Goal: Transaction & Acquisition: Purchase product/service

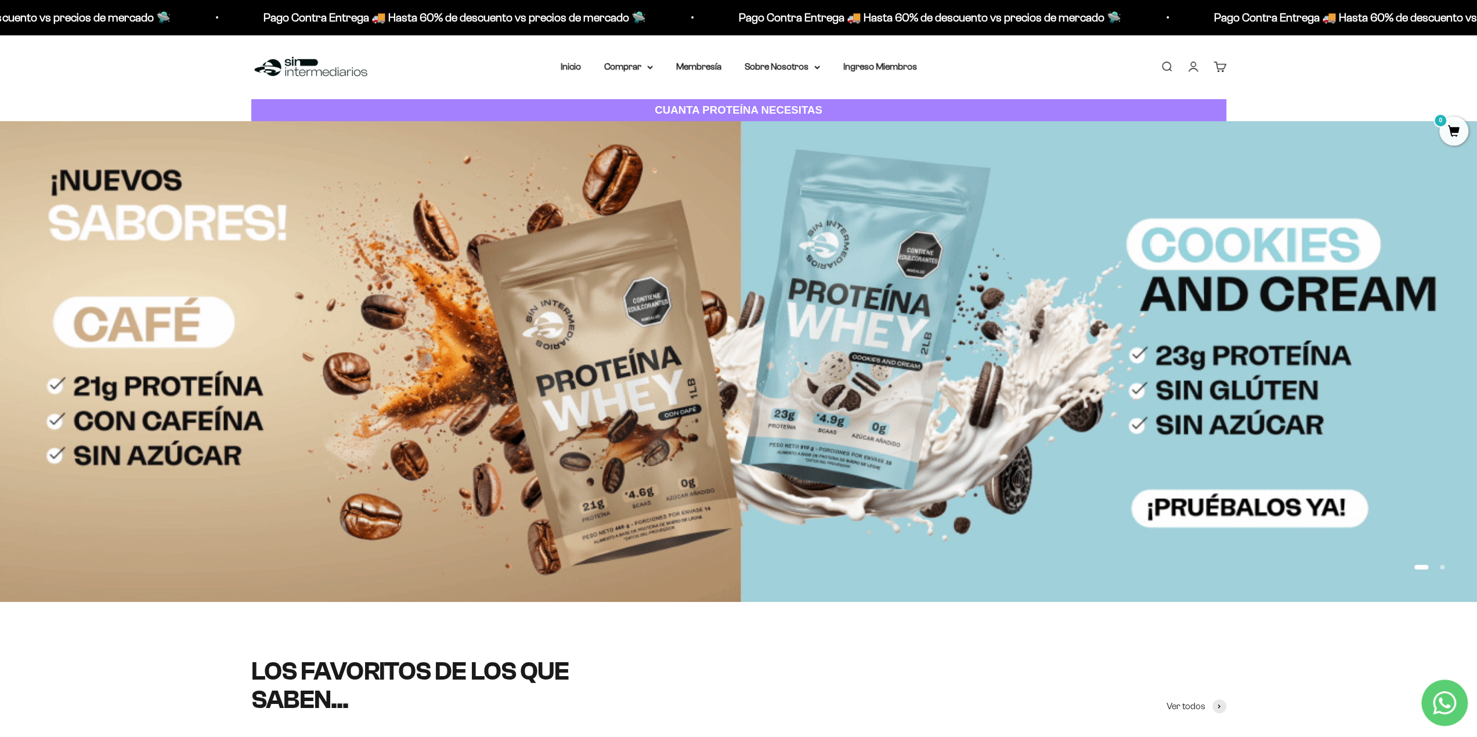
click at [694, 265] on img at bounding box center [738, 361] width 1477 height 481
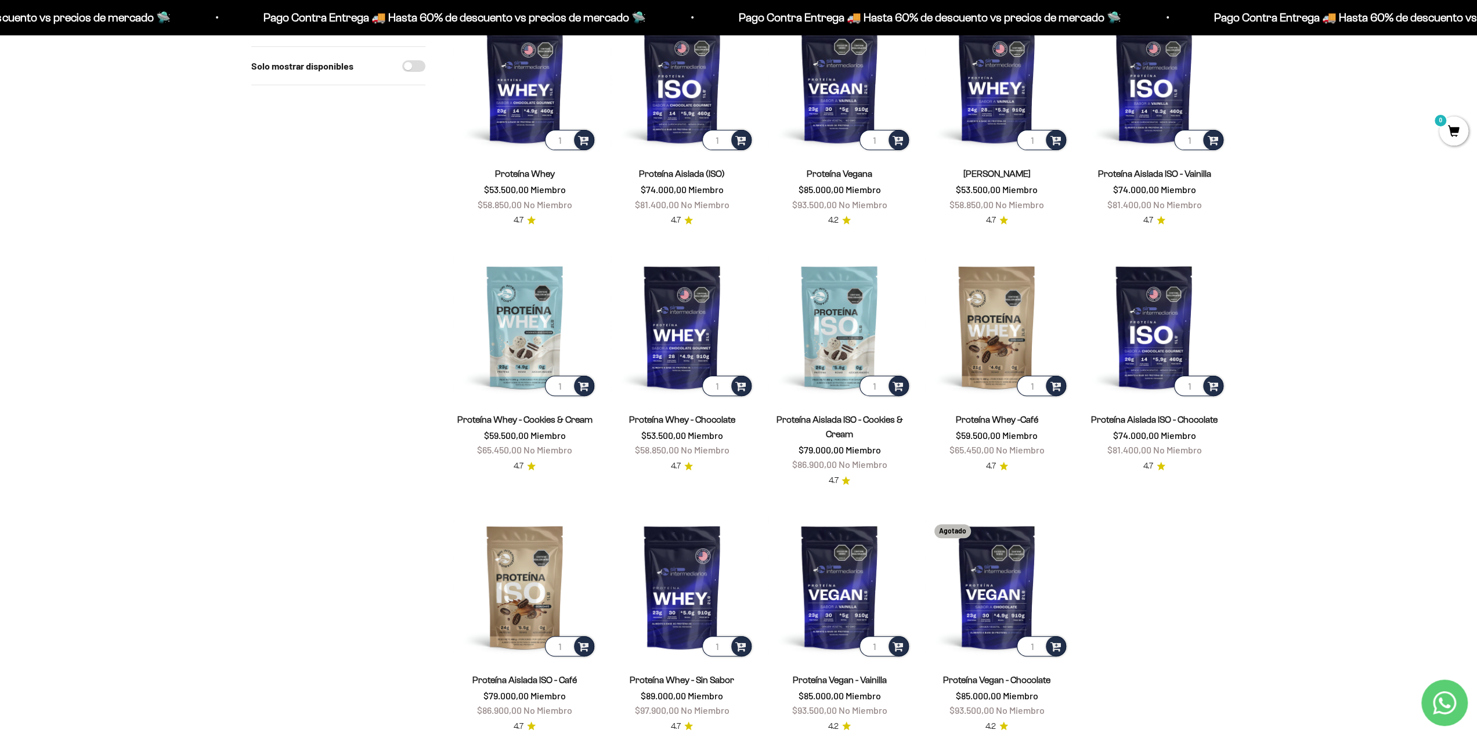
scroll to position [174, 0]
click at [981, 303] on img at bounding box center [996, 326] width 143 height 143
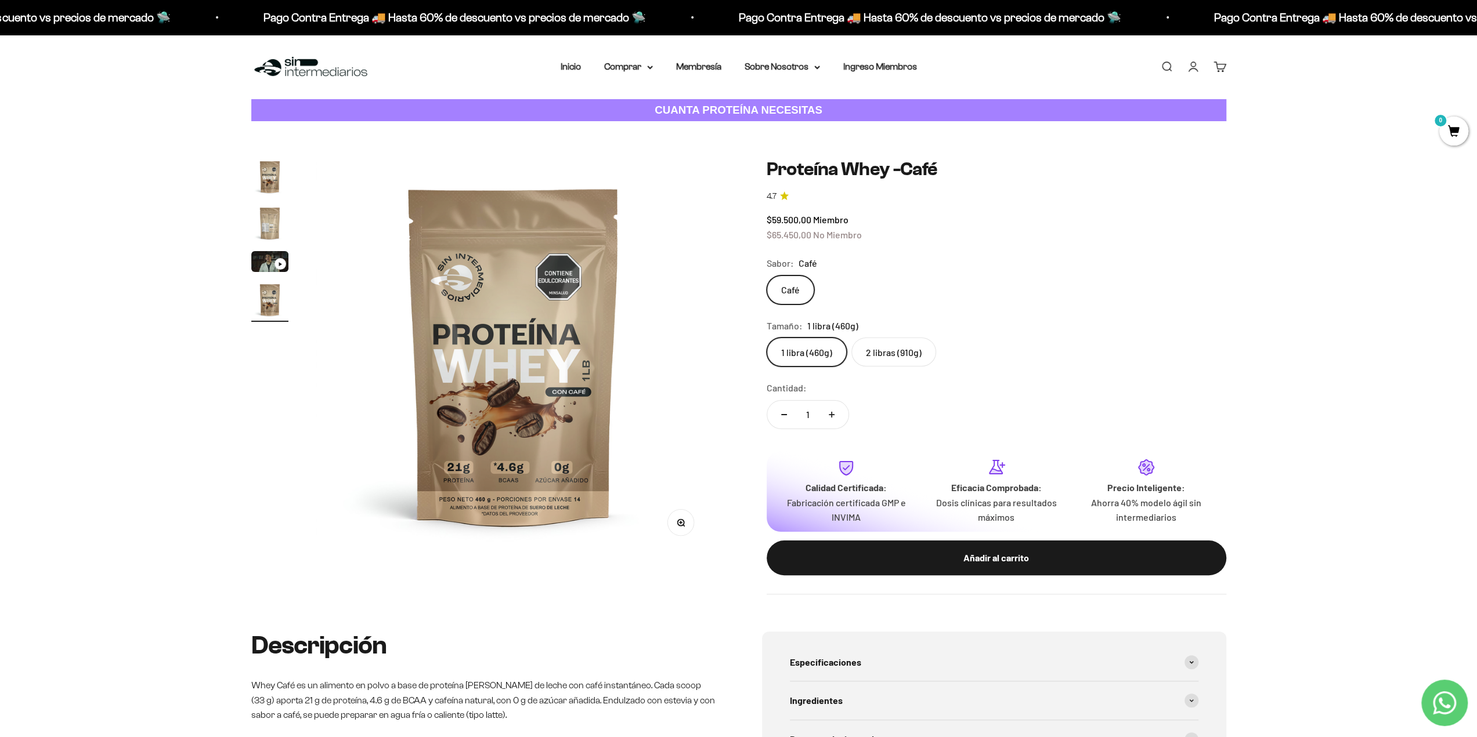
click at [893, 347] on label "2 libras (910g)" at bounding box center [893, 352] width 85 height 29
click at [766, 338] on input "2 libras (910g)" at bounding box center [766, 337] width 1 height 1
click at [0, 208] on div "Zoom Ir al artículo 1 Ir al artículo 2 Ir al artículo 3 Ir al artículo 4 Proteí…" at bounding box center [738, 376] width 1477 height 511
click at [812, 356] on label "1 libra (460g)" at bounding box center [806, 352] width 80 height 29
click at [766, 338] on input "1 libra (460g)" at bounding box center [766, 337] width 1 height 1
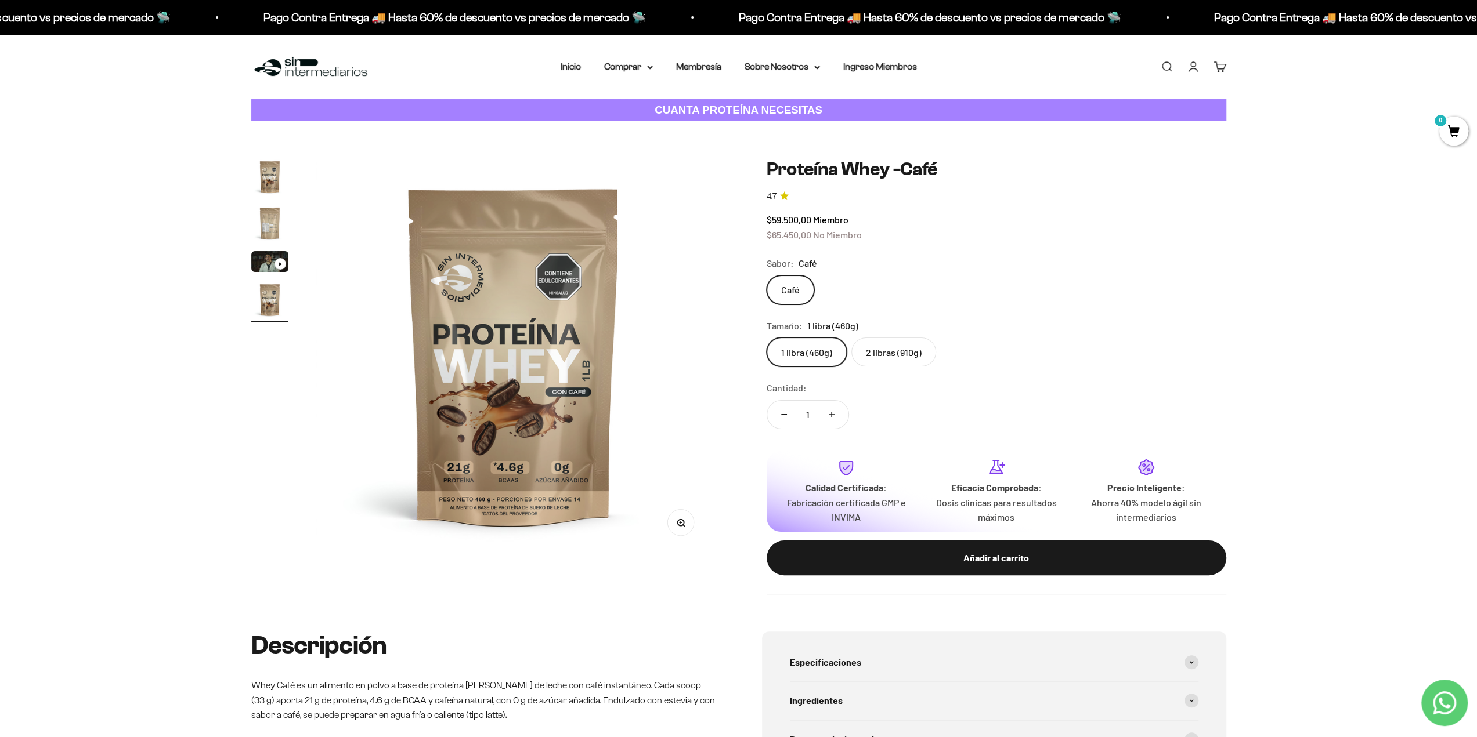
click at [904, 350] on label "2 libras (910g)" at bounding box center [893, 352] width 85 height 29
click at [766, 338] on input "2 libras (910g)" at bounding box center [766, 337] width 1 height 1
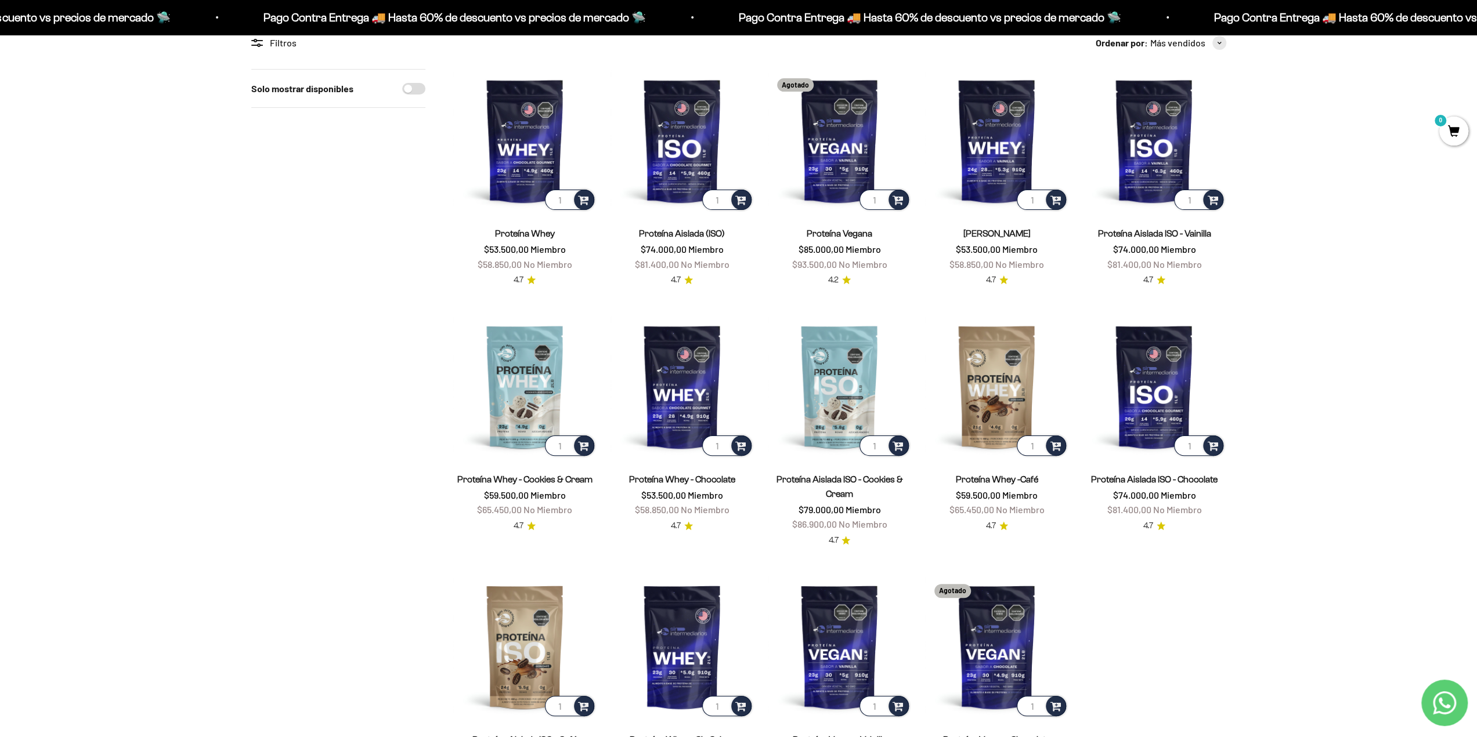
scroll to position [116, 0]
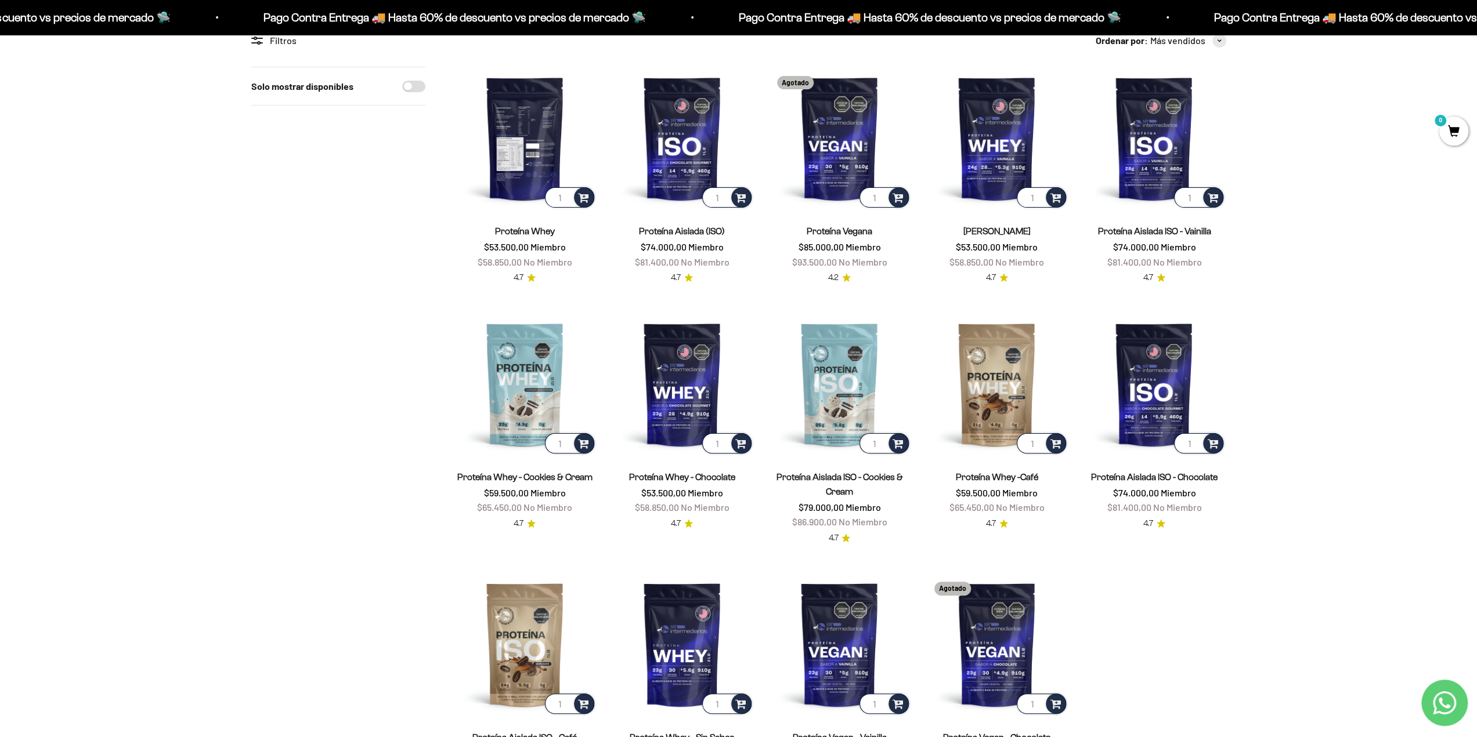
click at [512, 127] on img at bounding box center [524, 138] width 143 height 143
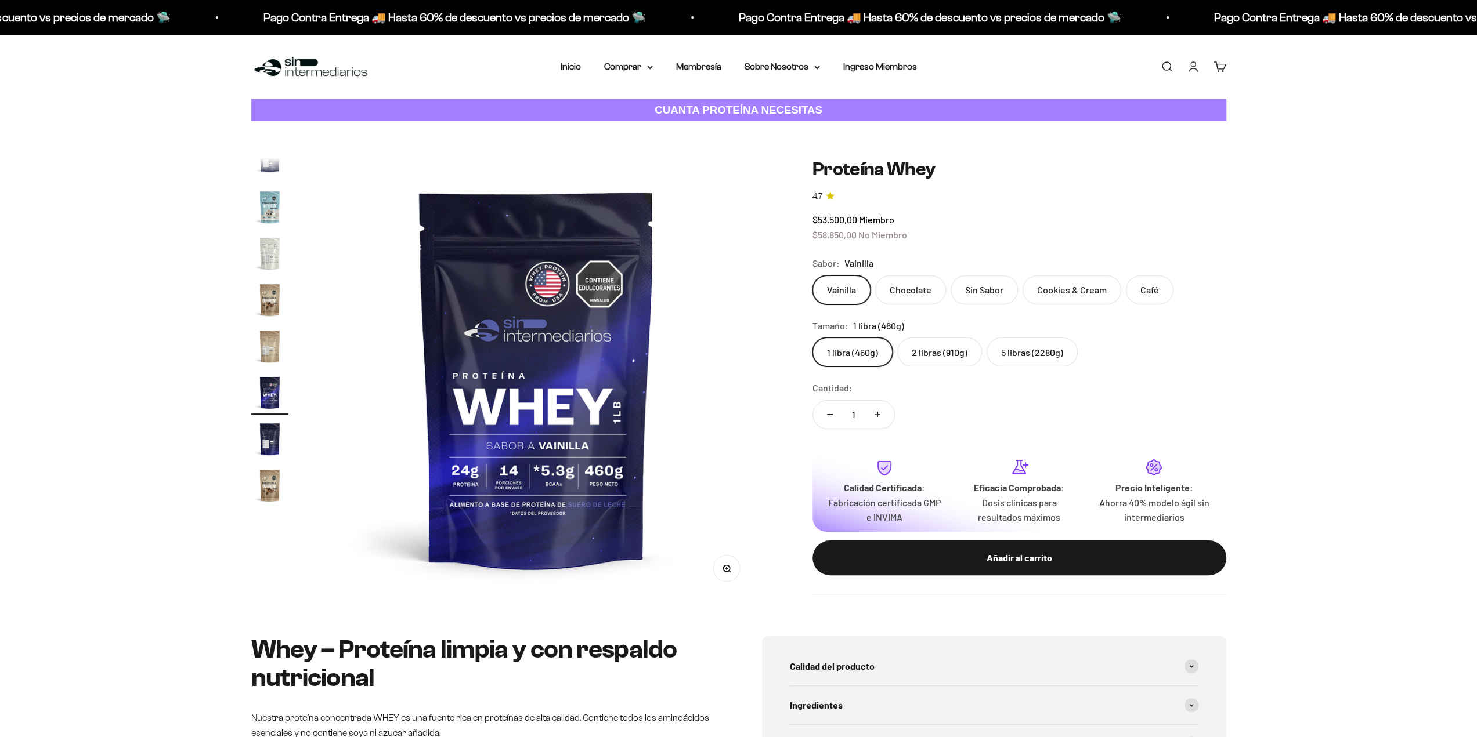
scroll to position [558, 0]
click at [1041, 359] on label "5 libras (2280g)" at bounding box center [1031, 352] width 91 height 29
click at [812, 338] on input "5 libras (2280g)" at bounding box center [812, 337] width 1 height 1
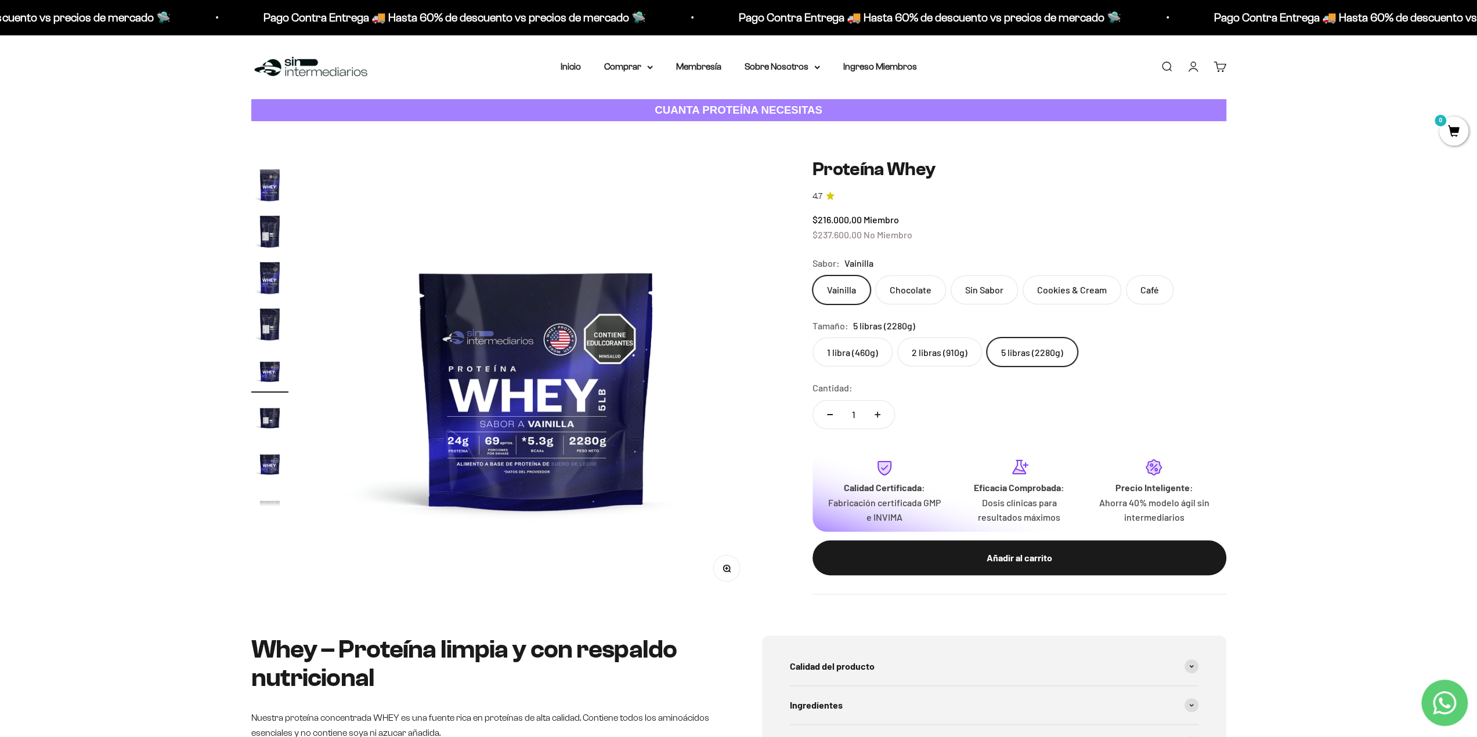
scroll to position [207, 0]
click at [904, 295] on label "Chocolate" at bounding box center [910, 290] width 71 height 29
click at [812, 276] on input "Chocolate" at bounding box center [812, 275] width 1 height 1
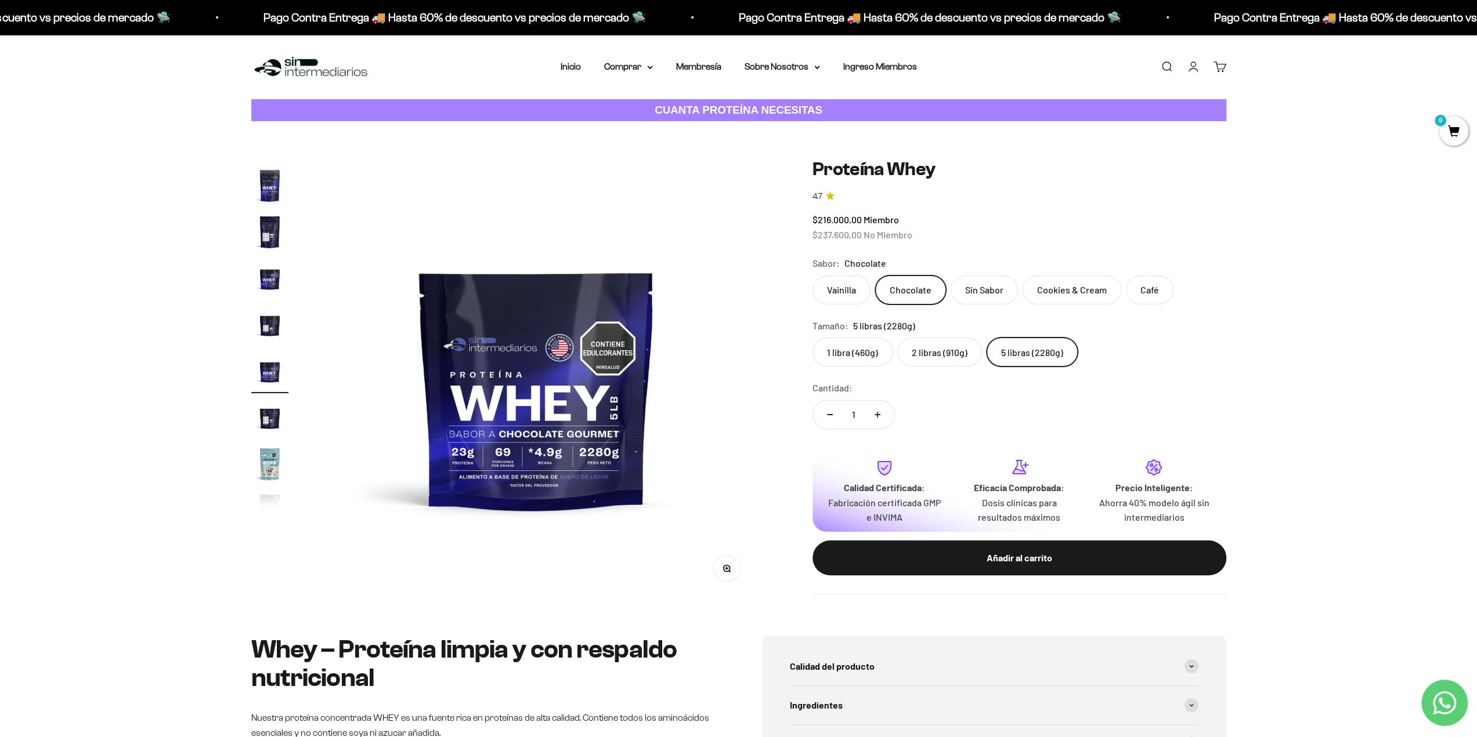
click at [1048, 292] on label "Cookies & Cream" at bounding box center [1071, 290] width 99 height 29
click at [812, 276] on input "Cookies & Cream" at bounding box center [812, 275] width 1 height 1
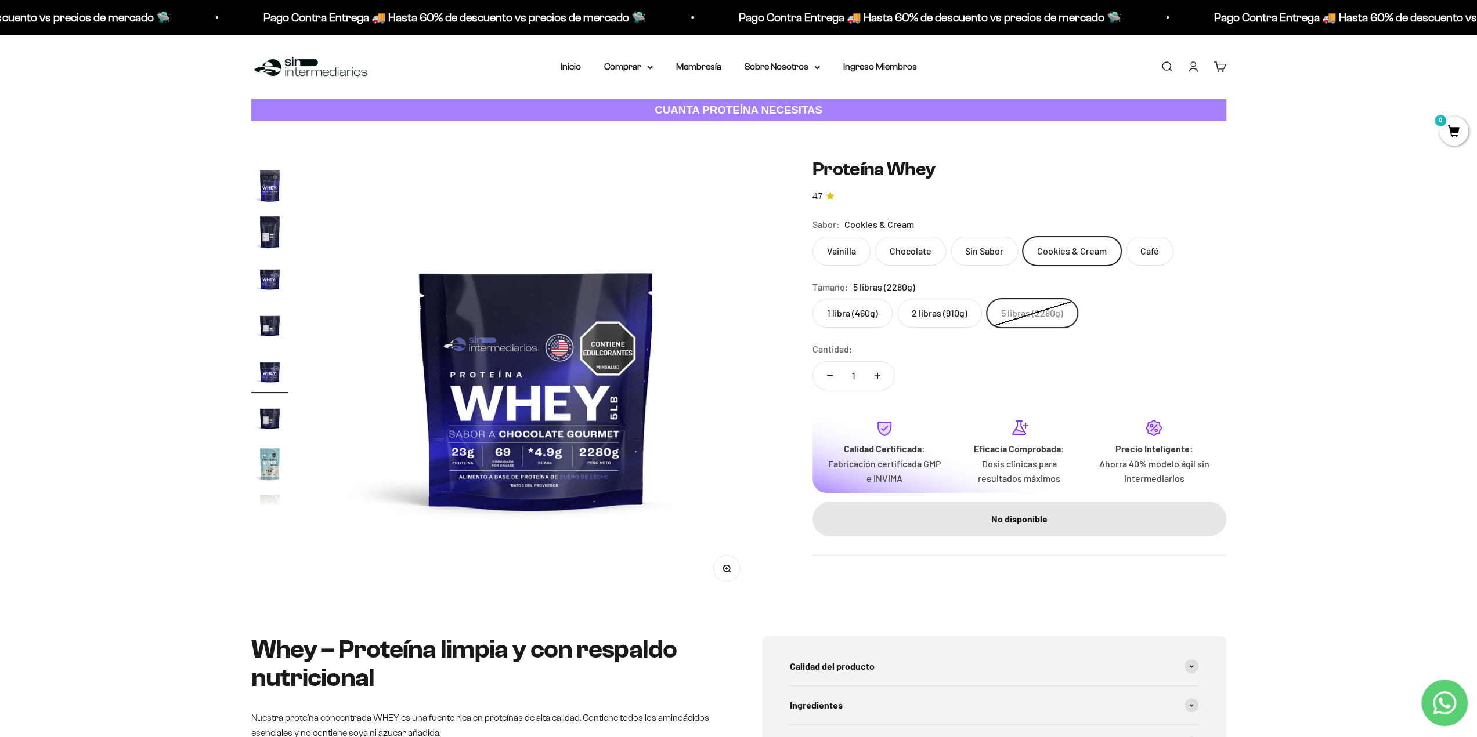
click at [927, 313] on label "2 libras (910g)" at bounding box center [939, 313] width 85 height 29
click at [812, 299] on input "2 libras (910g)" at bounding box center [812, 298] width 1 height 1
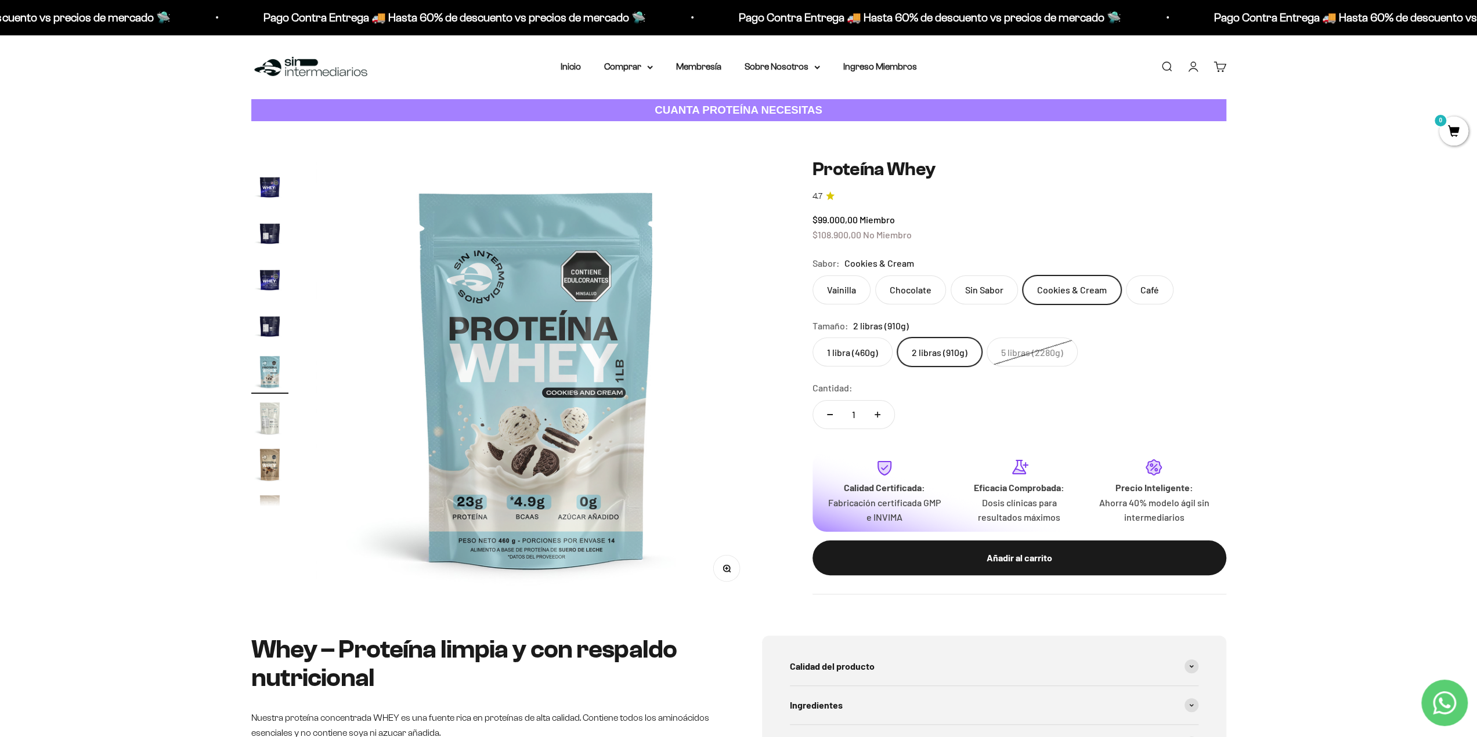
scroll to position [393, 0]
